Goal: Complete application form

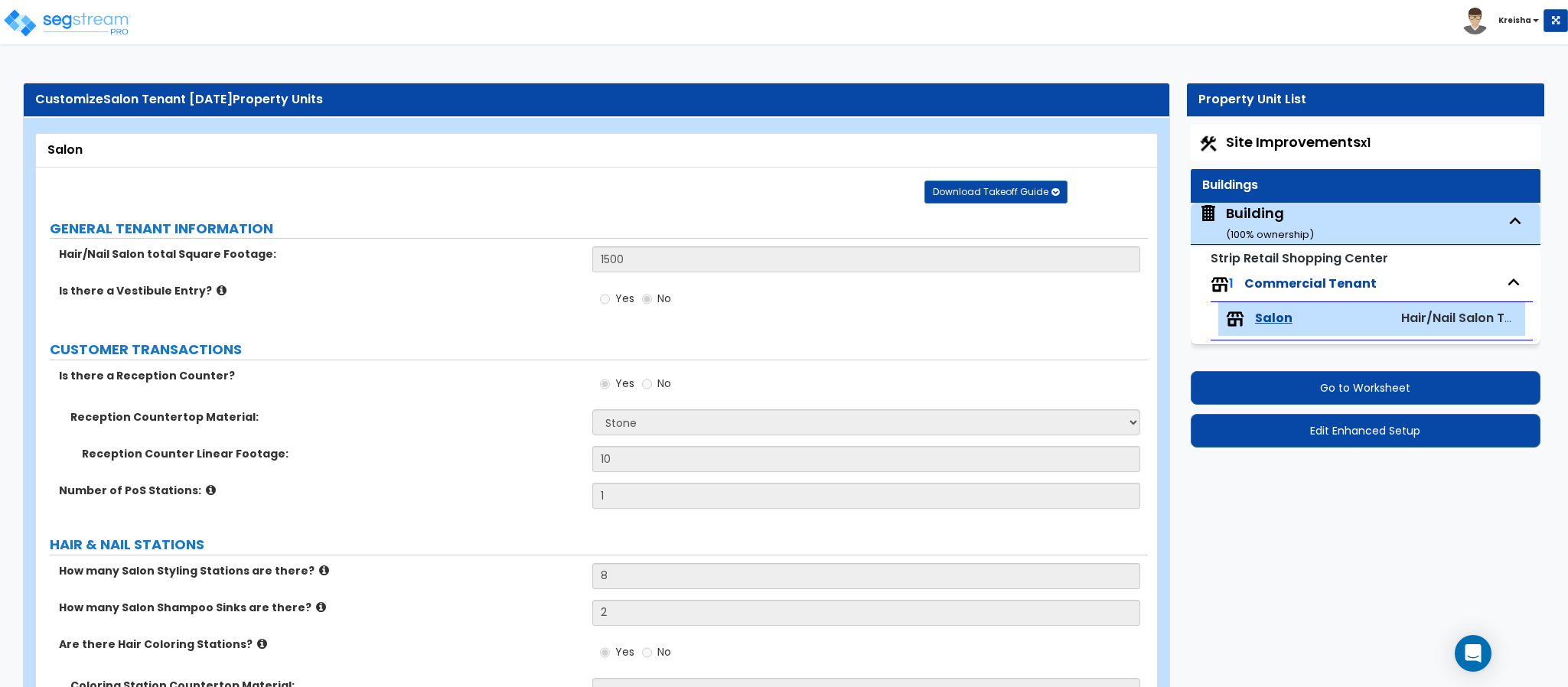
select select "3"
select select "2"
select select "6"
select select "3"
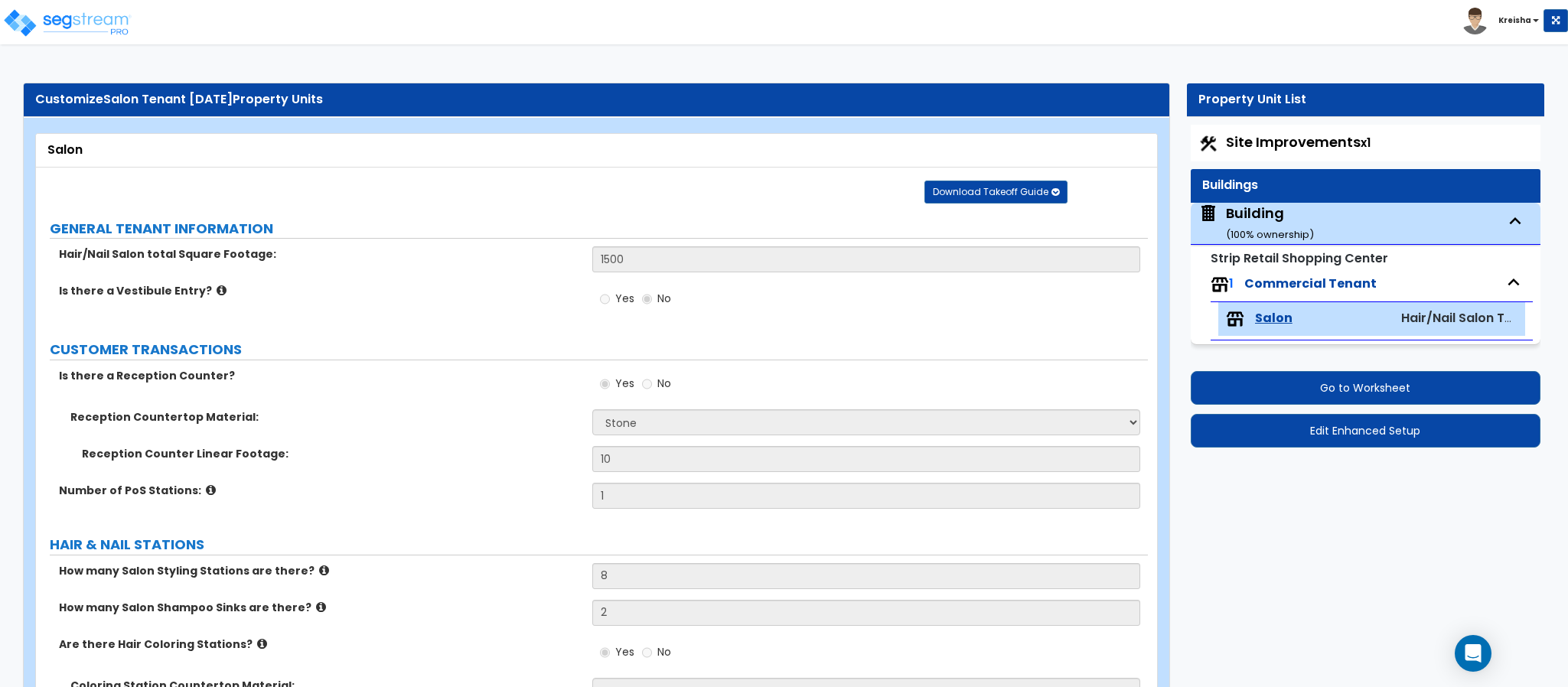
select select "1"
select select "2"
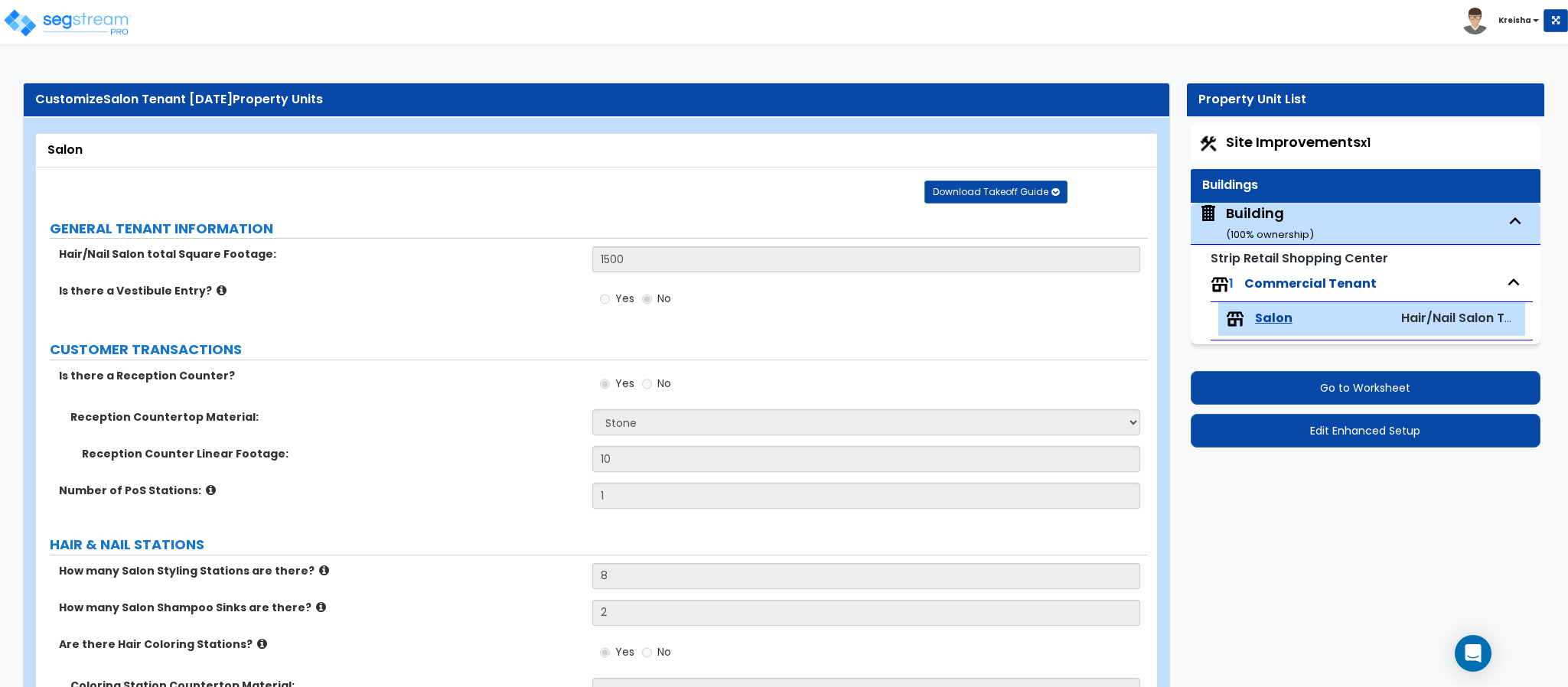
select select "2"
select select "1"
select select "2"
select select "1"
select select "6"
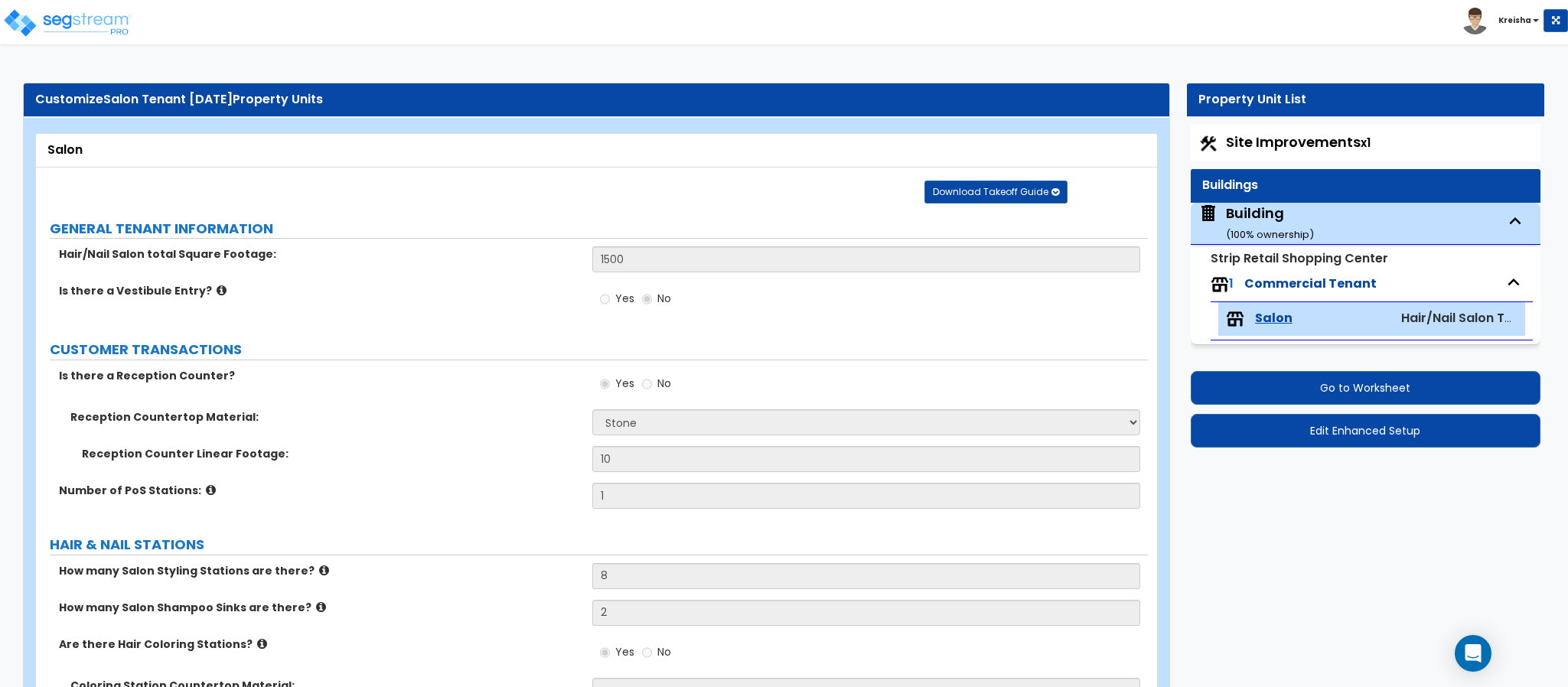
select select "1"
select select "3"
select select "1"
select select "2"
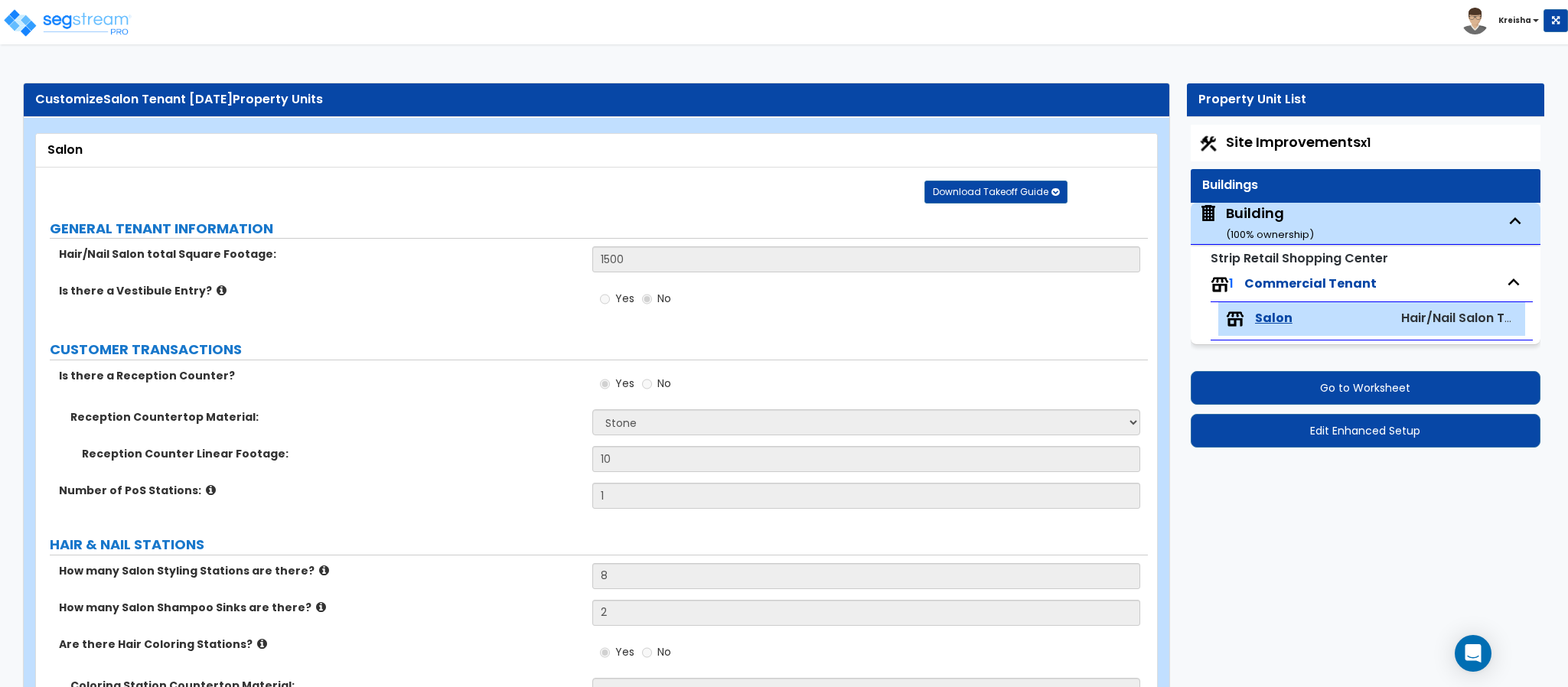
select select "2"
select select "1"
select select "2"
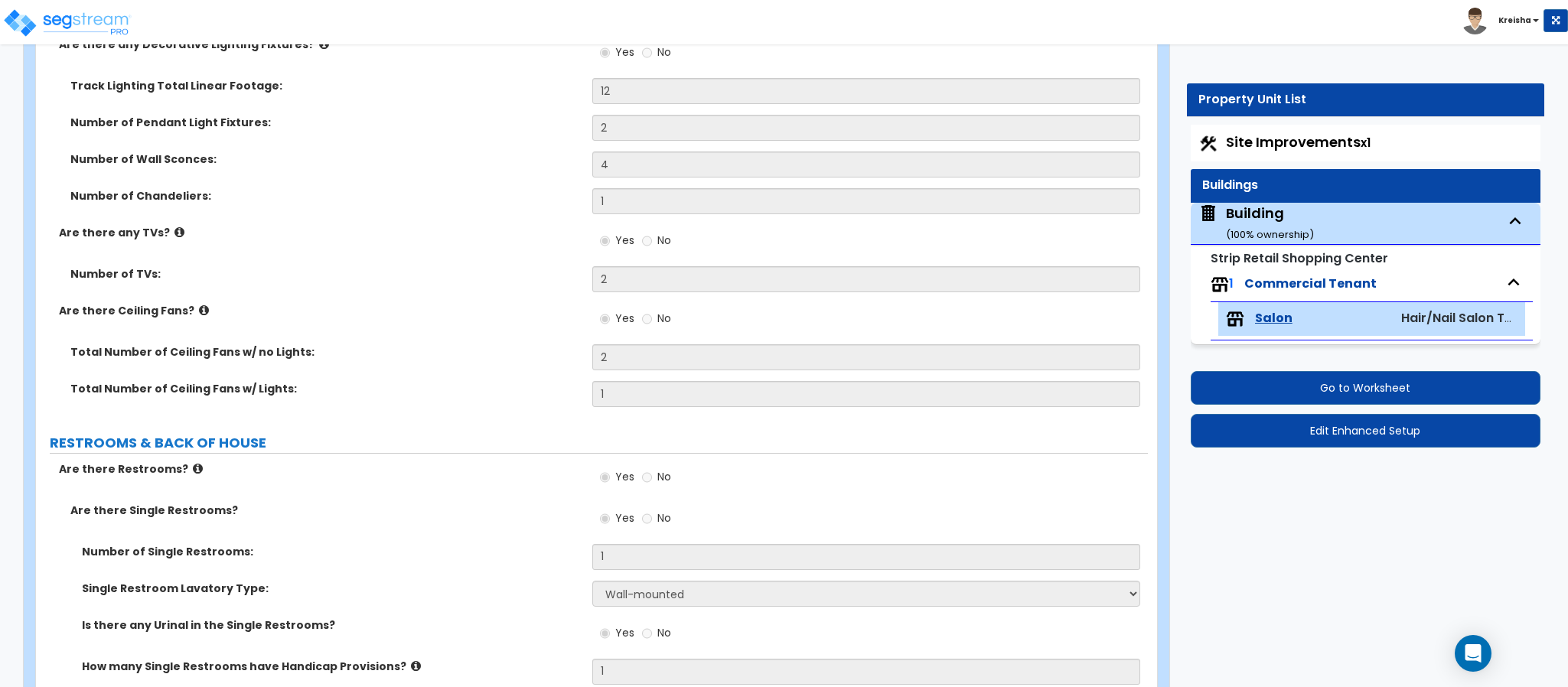
scroll to position [7, 0]
